Goal: Information Seeking & Learning: Learn about a topic

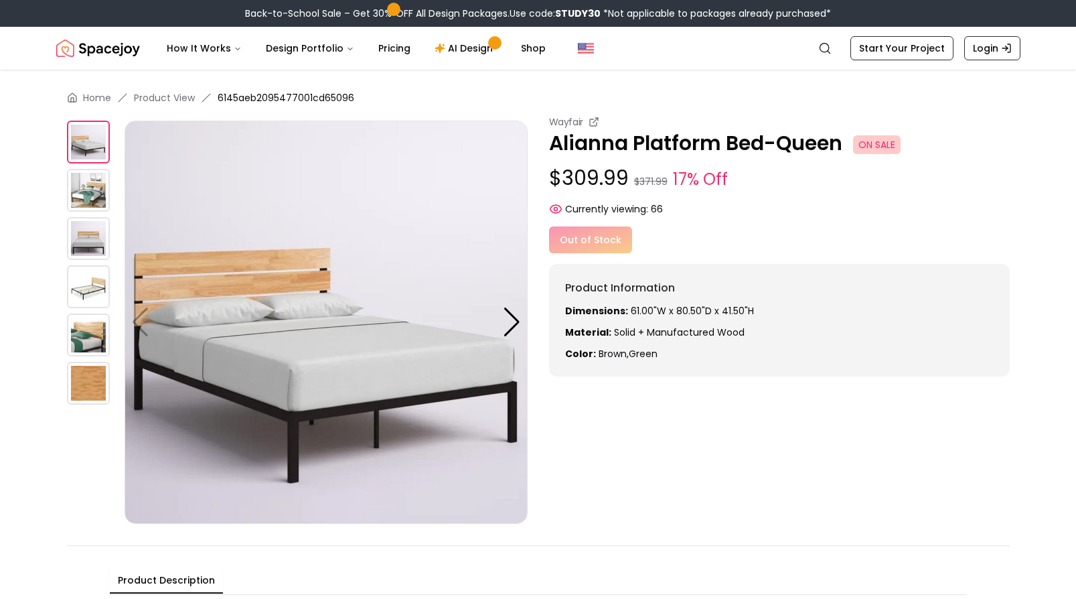
click at [88, 285] on img at bounding box center [88, 286] width 43 height 43
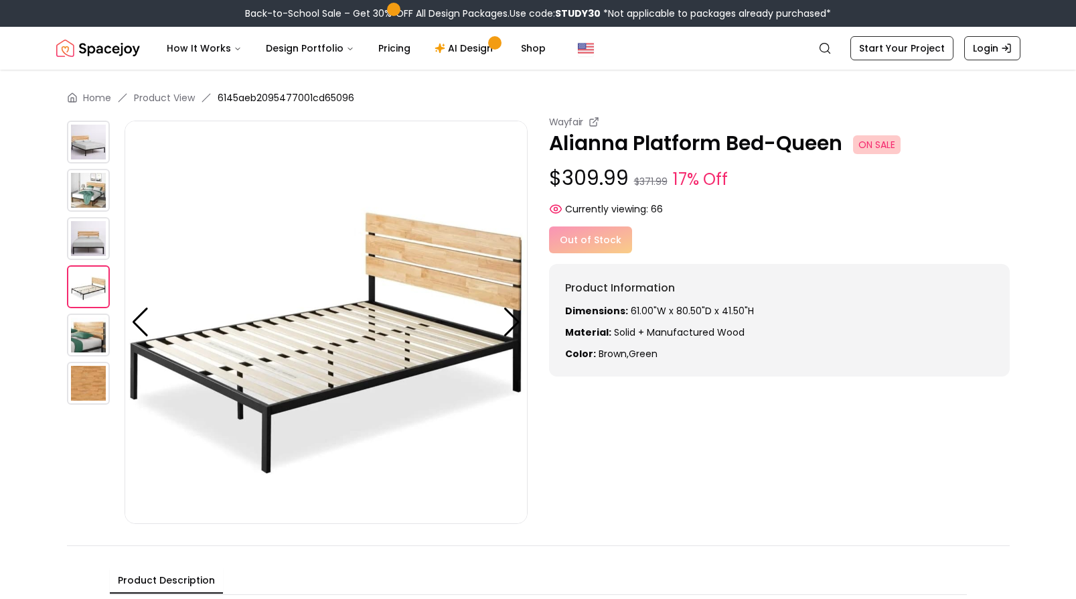
click at [86, 198] on img at bounding box center [88, 190] width 43 height 43
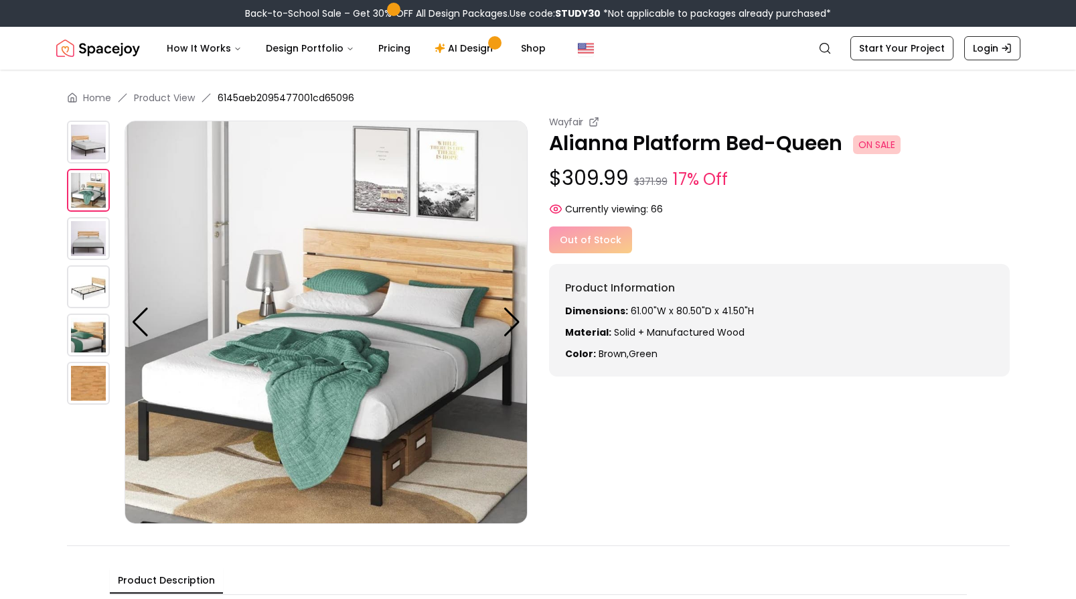
click at [88, 224] on img at bounding box center [88, 238] width 43 height 43
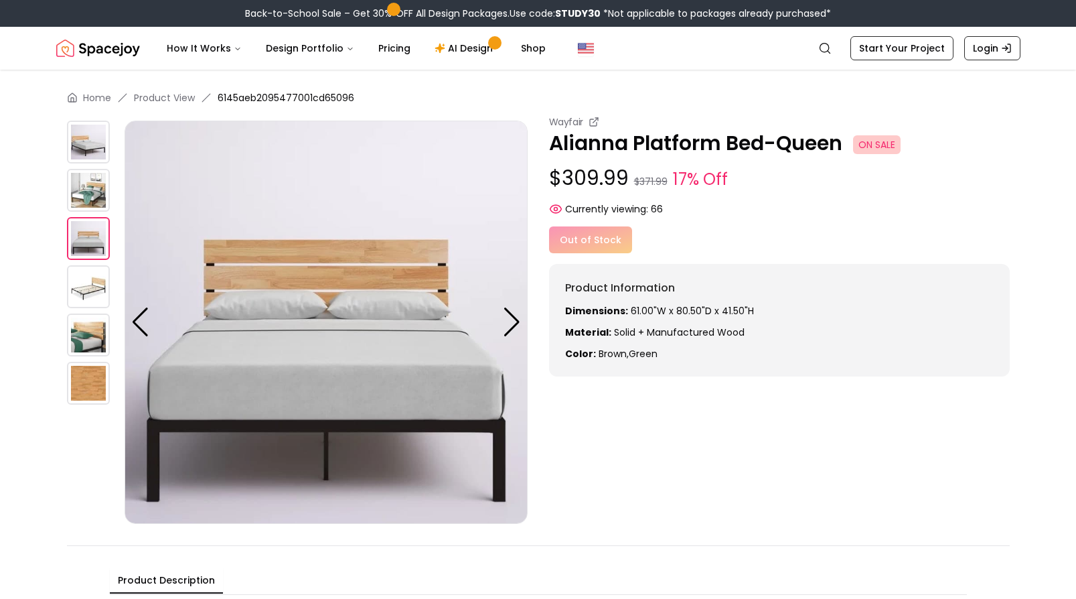
click at [93, 173] on img at bounding box center [88, 190] width 43 height 43
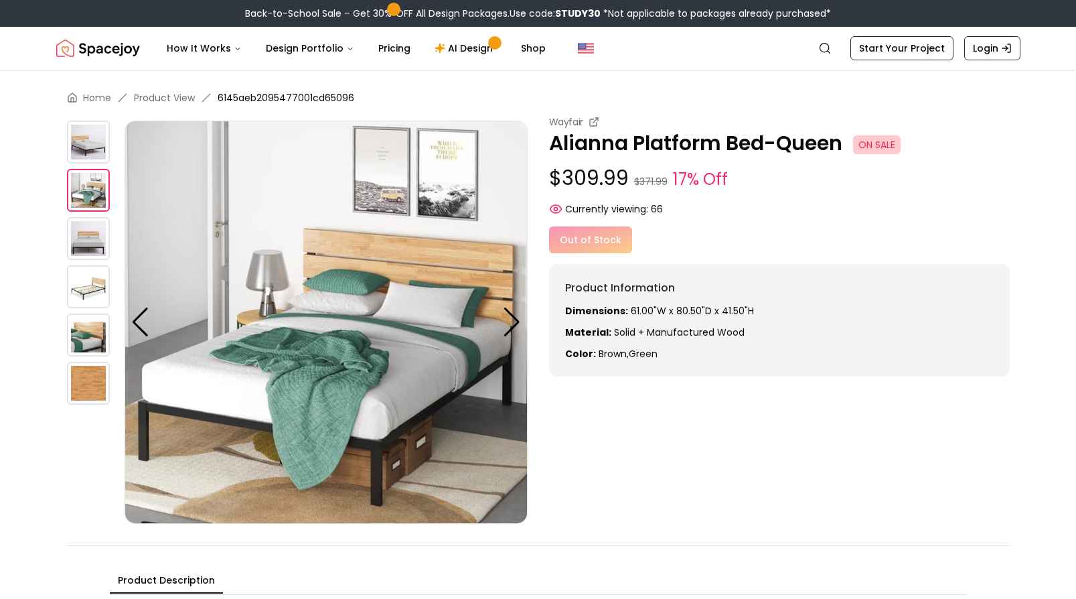
click at [91, 135] on img at bounding box center [88, 142] width 43 height 43
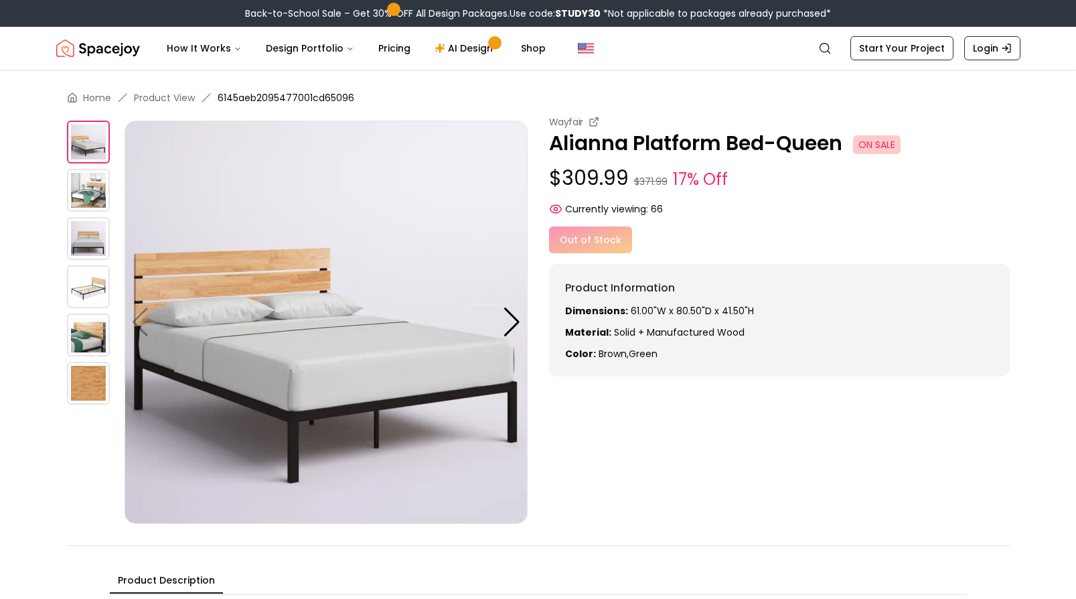
click at [86, 295] on img at bounding box center [88, 286] width 43 height 43
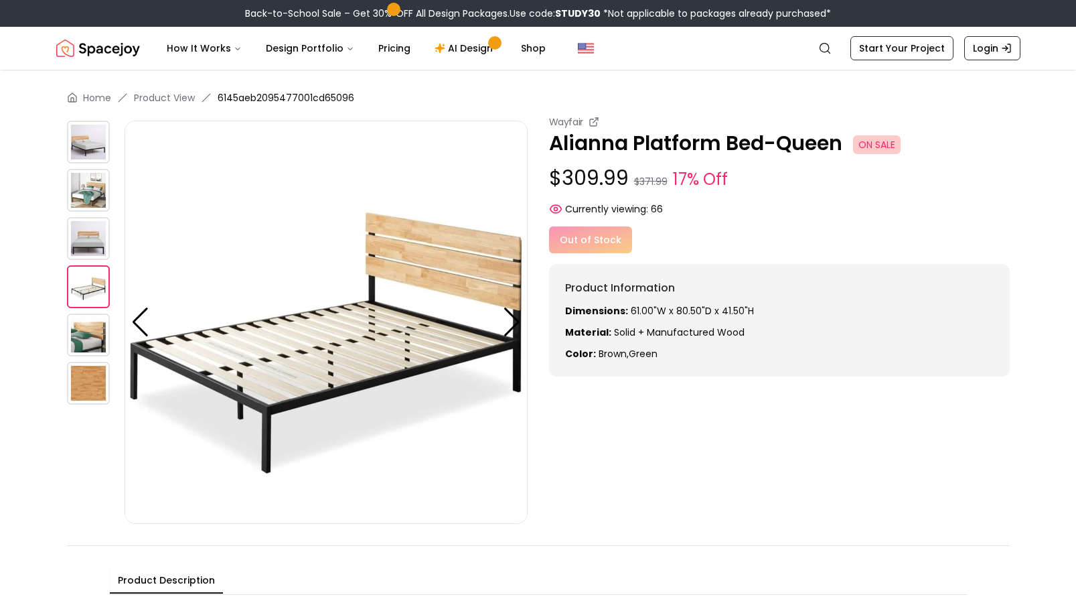
click at [84, 258] on img at bounding box center [88, 238] width 43 height 43
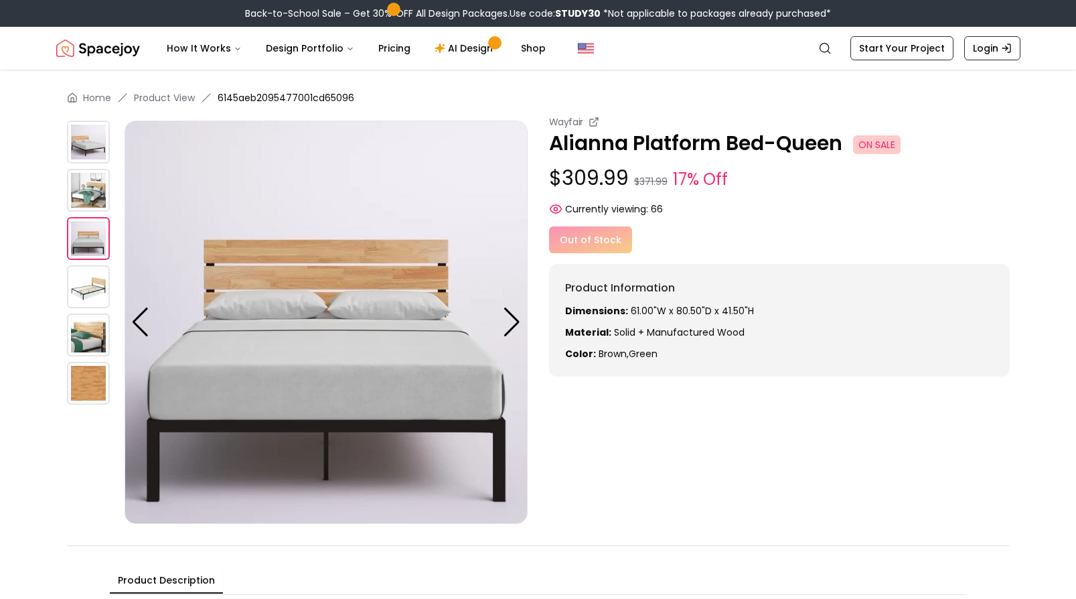
click at [80, 180] on img at bounding box center [88, 190] width 43 height 43
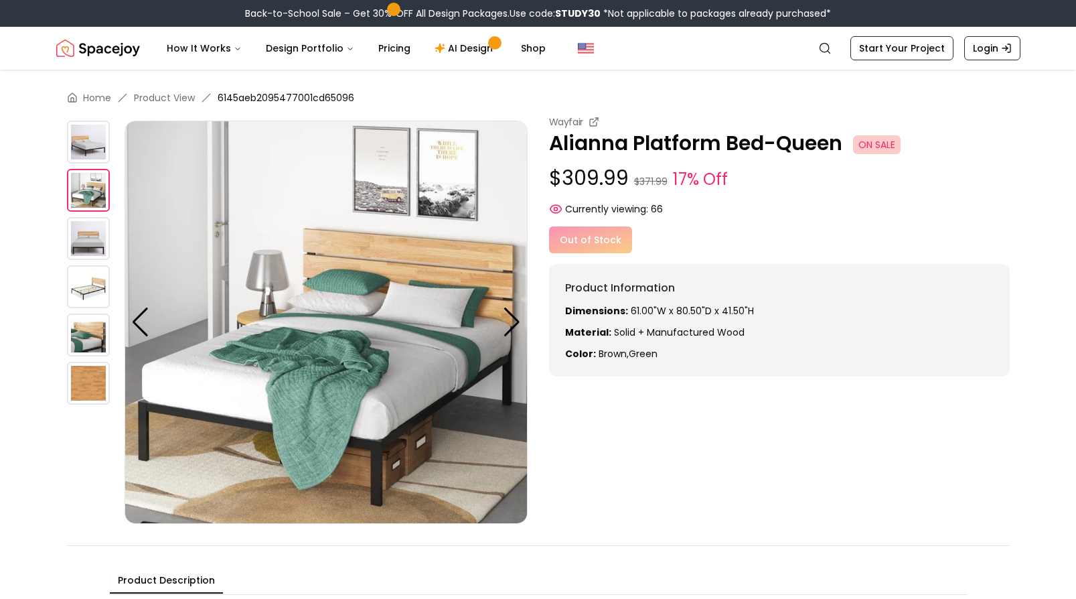
click at [84, 148] on img at bounding box center [88, 142] width 43 height 43
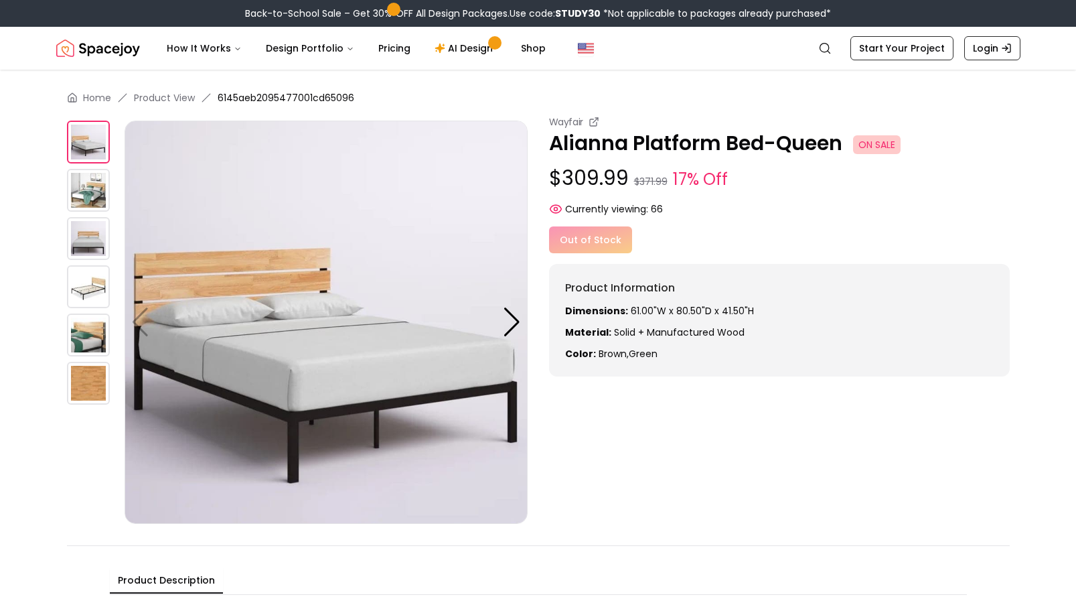
click at [86, 196] on img at bounding box center [88, 190] width 43 height 43
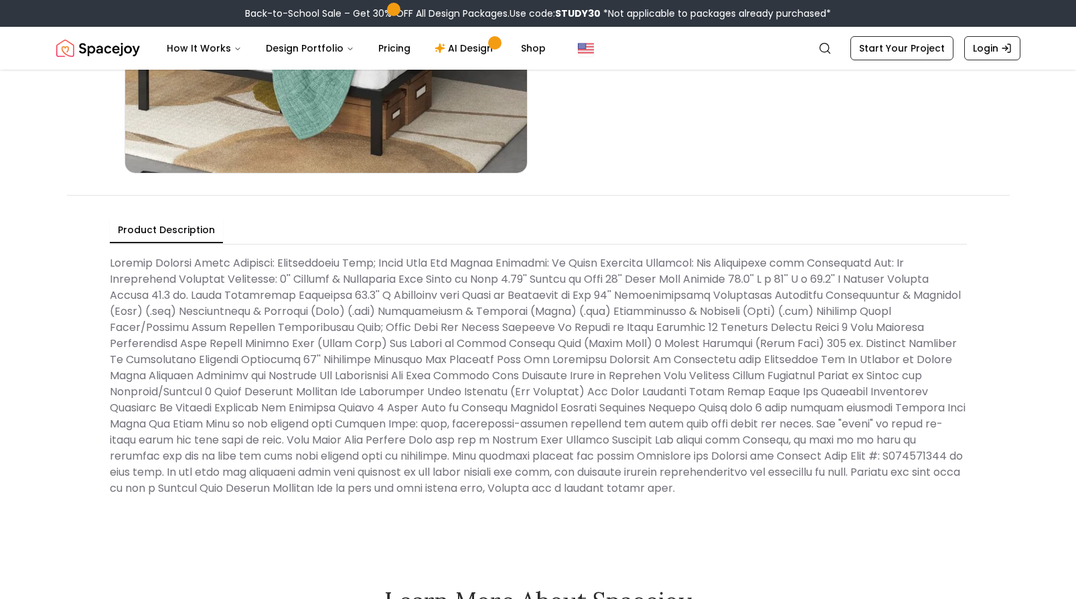
scroll to position [350, 0]
drag, startPoint x: 653, startPoint y: 279, endPoint x: 760, endPoint y: 279, distance: 106.5
click at [760, 279] on Description at bounding box center [538, 376] width 857 height 252
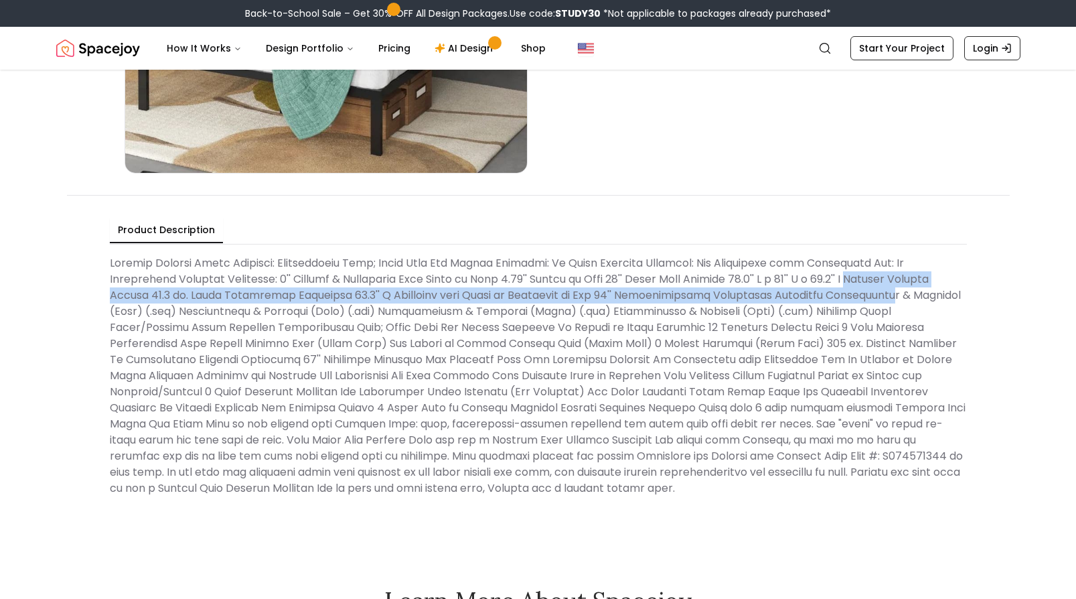
drag, startPoint x: 882, startPoint y: 277, endPoint x: 877, endPoint y: 297, distance: 20.6
click at [877, 297] on Description at bounding box center [538, 376] width 857 height 252
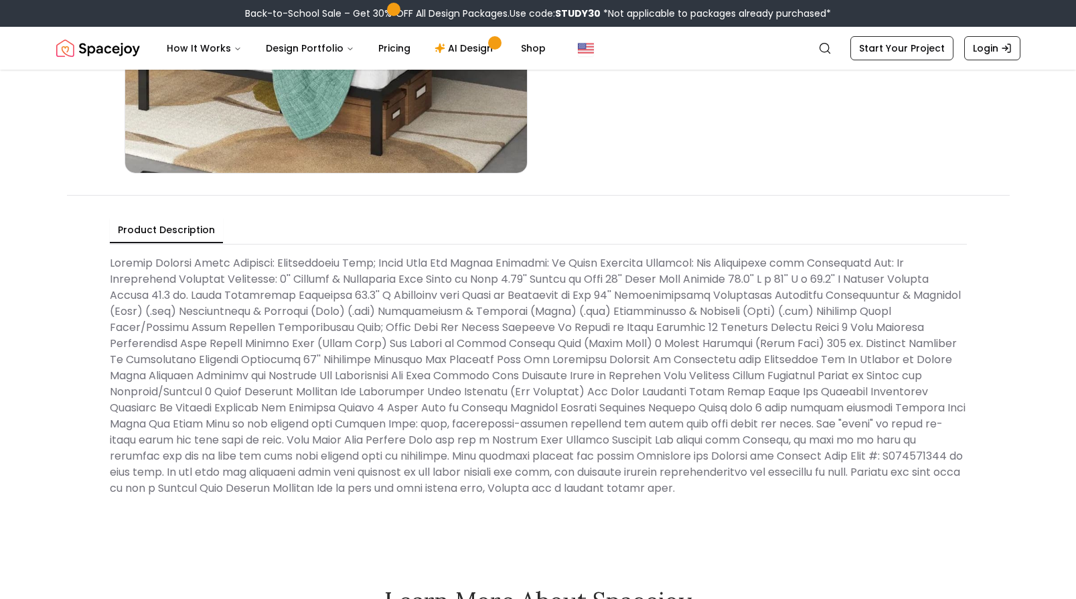
click at [311, 311] on Description at bounding box center [538, 376] width 857 height 252
click at [318, 311] on Description at bounding box center [538, 376] width 857 height 252
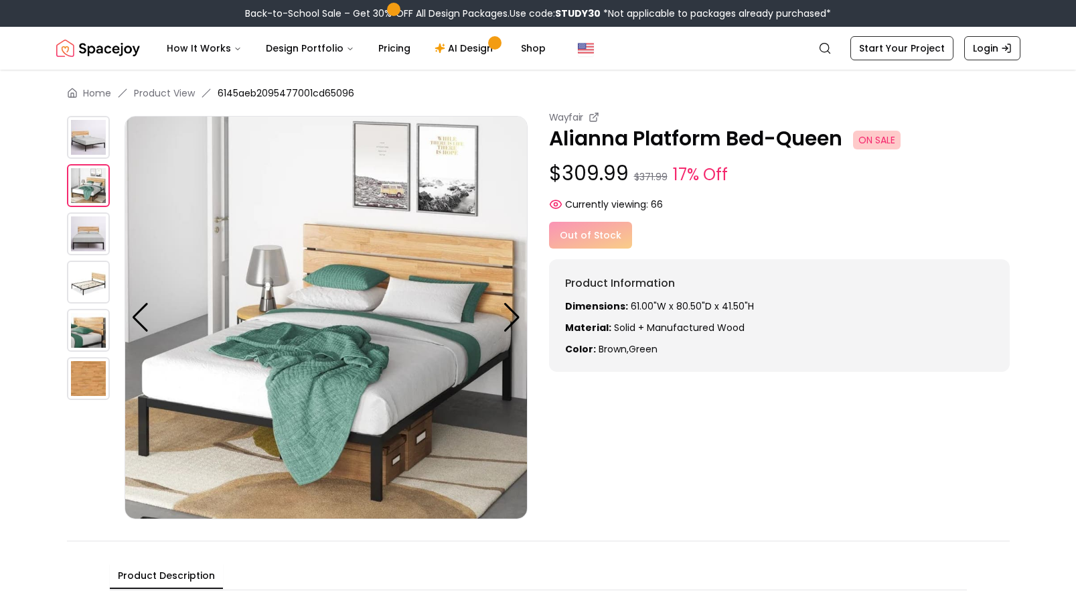
scroll to position [0, 0]
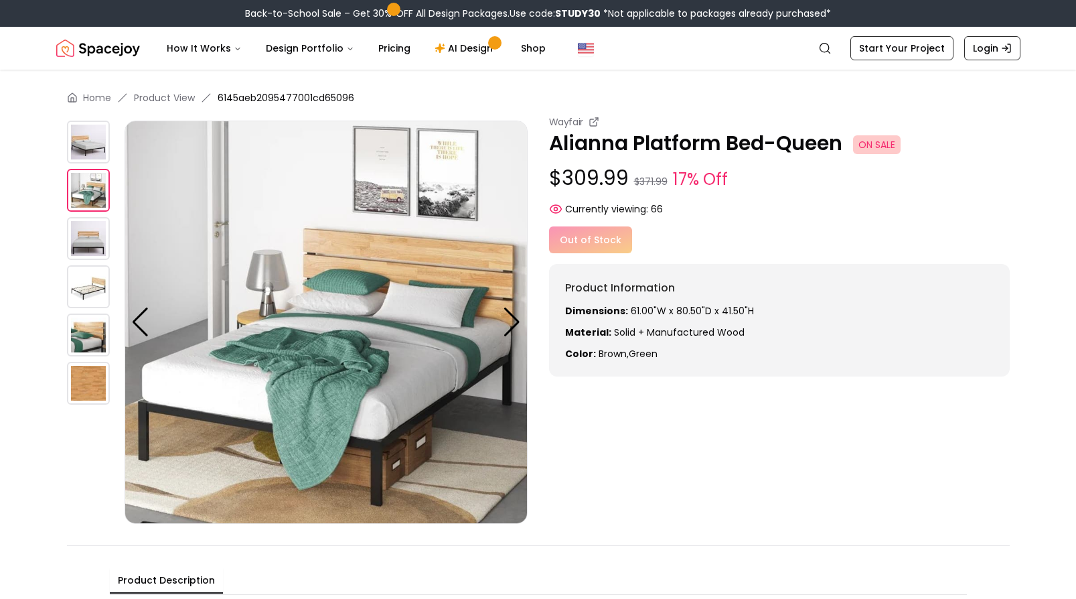
click at [576, 121] on small "Wayfair" at bounding box center [566, 121] width 35 height 13
click at [590, 122] on icon at bounding box center [593, 122] width 7 height 7
